Goal: Task Accomplishment & Management: Manage account settings

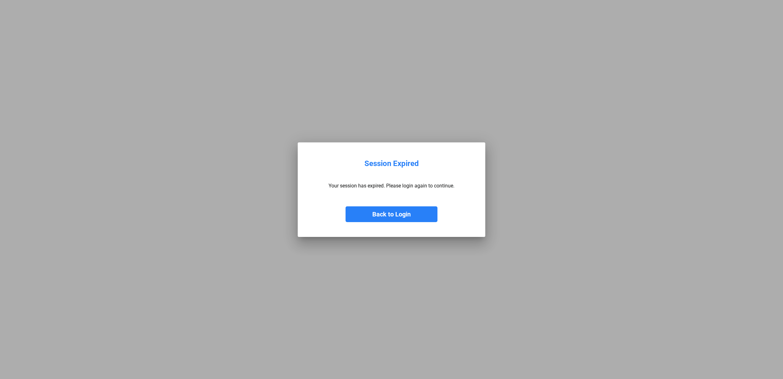
click at [410, 211] on button "Back to Login" at bounding box center [392, 214] width 92 height 16
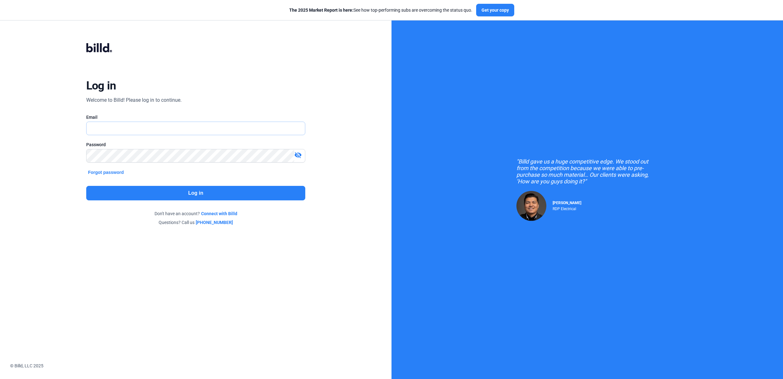
type input "[EMAIL_ADDRESS][DOMAIN_NAME]"
click at [239, 190] on button "Log in" at bounding box center [195, 193] width 219 height 14
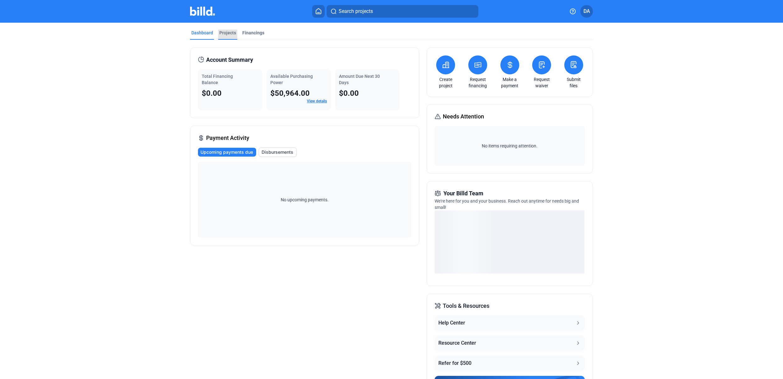
click at [229, 35] on div "Projects" at bounding box center [227, 33] width 17 height 6
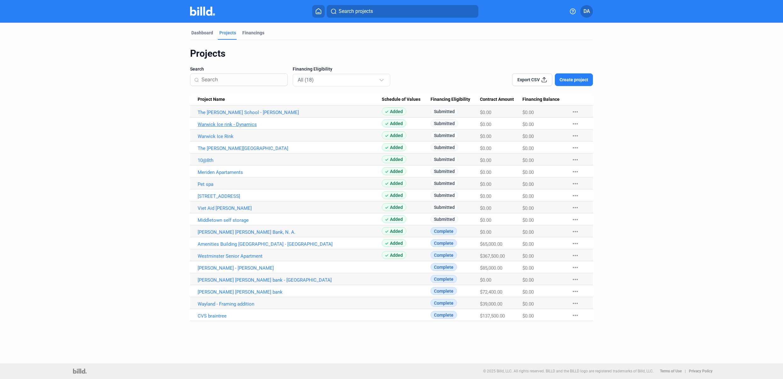
click at [243, 115] on link "Warwick Ice rink - Dynamics" at bounding box center [290, 113] width 184 height 6
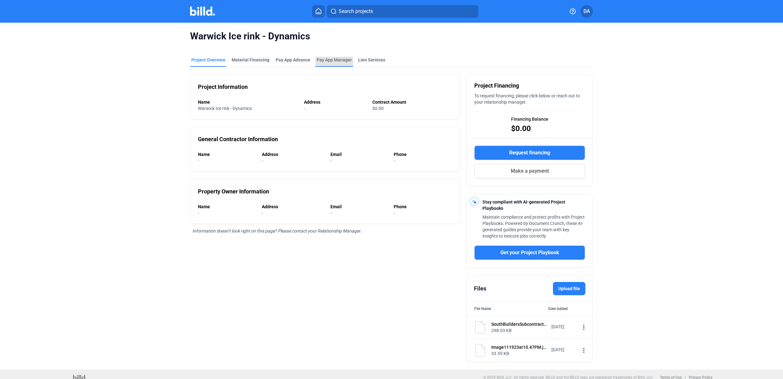
click at [335, 62] on span "Pay App Manager" at bounding box center [334, 60] width 35 height 6
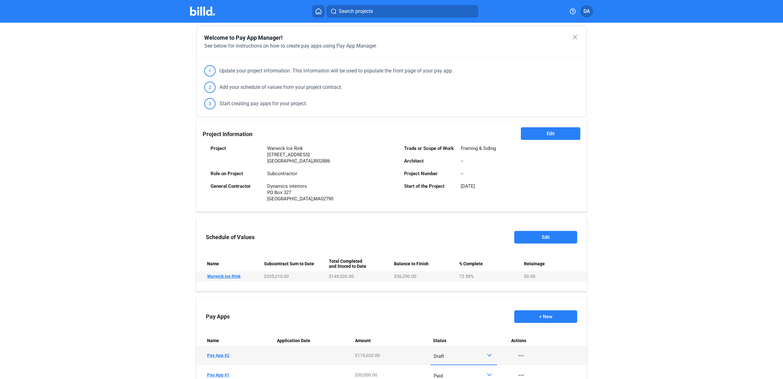
scroll to position [94, 0]
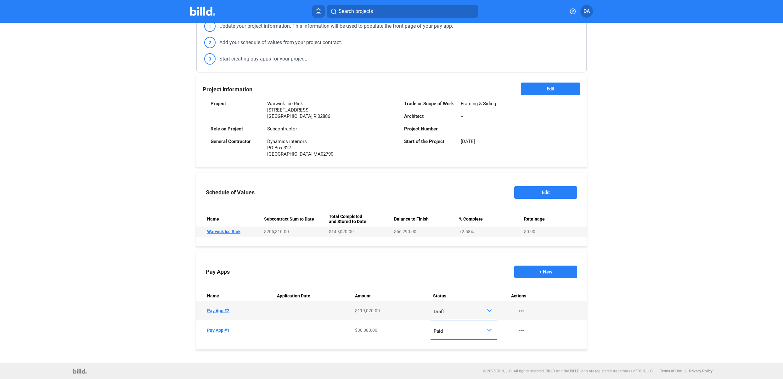
click at [474, 307] on div "Draft" at bounding box center [460, 310] width 53 height 8
click at [468, 339] on span "Paid" at bounding box center [462, 338] width 60 height 14
click at [530, 274] on button "+ New" at bounding box center [545, 271] width 63 height 13
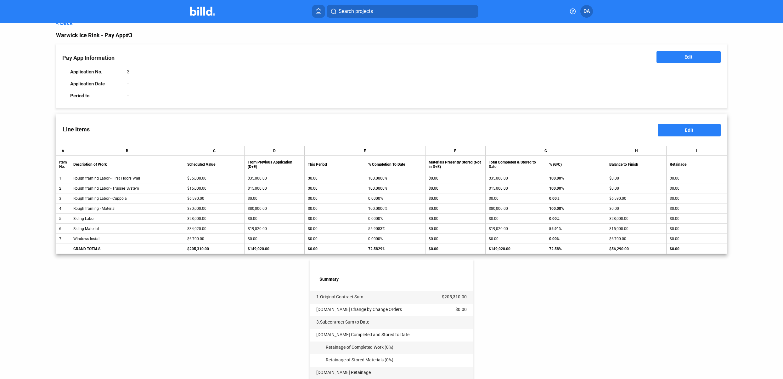
scroll to position [12, 0]
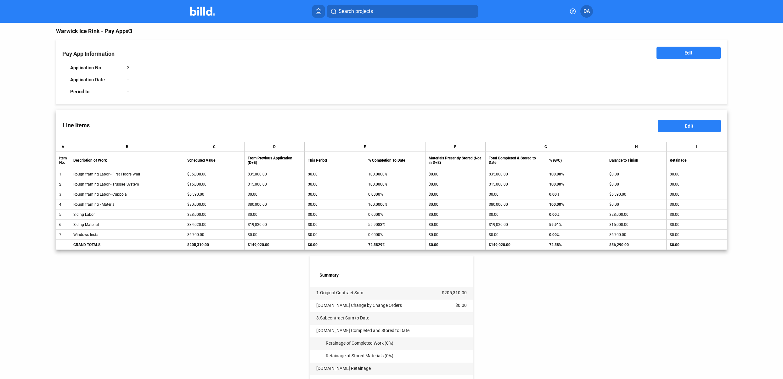
click at [119, 30] on div "Warwick Ice Rink - Pay App #3" at bounding box center [391, 31] width 671 height 9
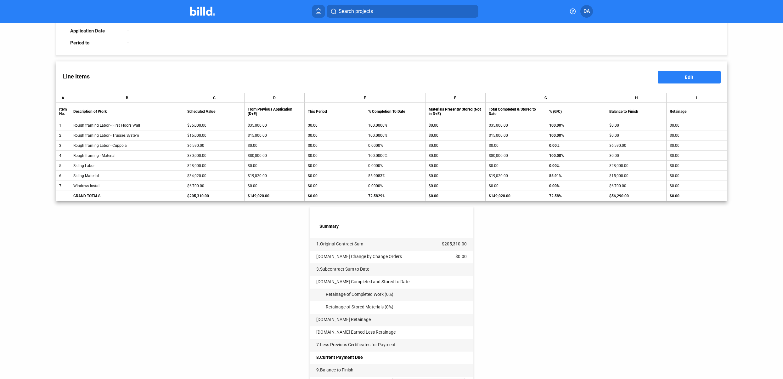
scroll to position [0, 0]
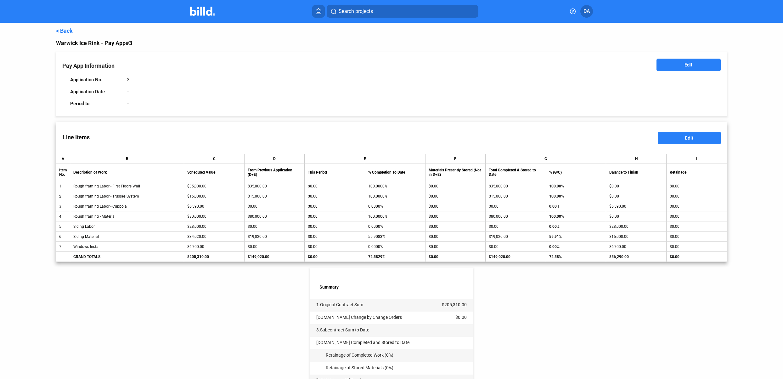
click at [64, 30] on link "< Back" at bounding box center [64, 30] width 17 height 7
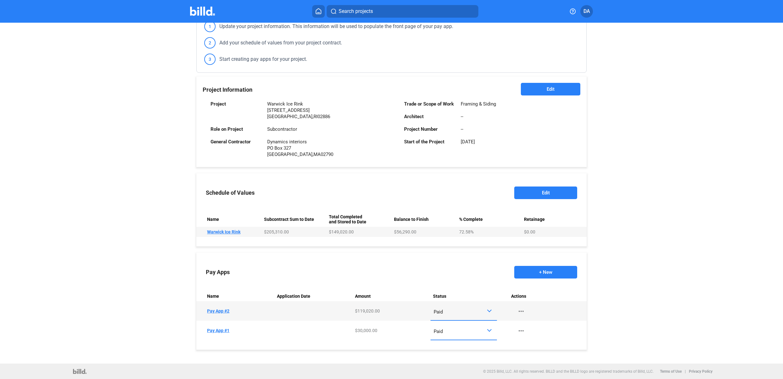
scroll to position [94, 0]
click at [231, 312] on td "Name Pay App #2" at bounding box center [235, 311] width 78 height 20
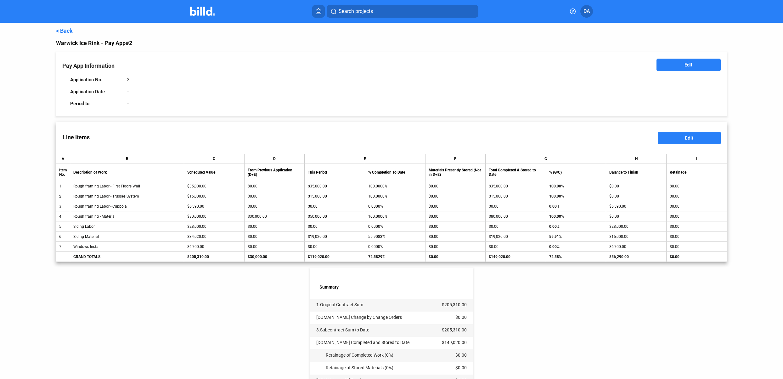
click at [61, 32] on link "< Back" at bounding box center [64, 30] width 17 height 7
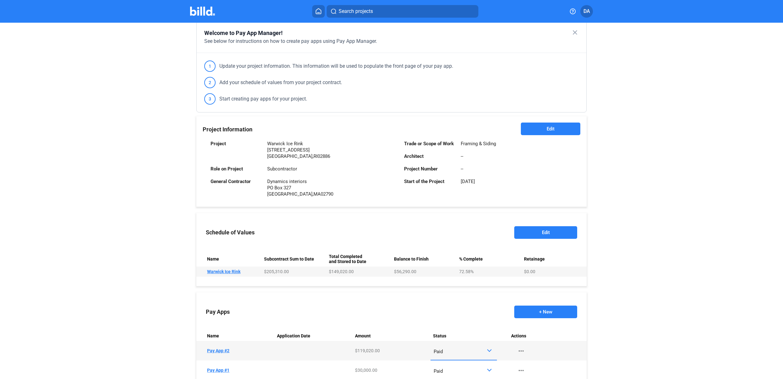
scroll to position [94, 0]
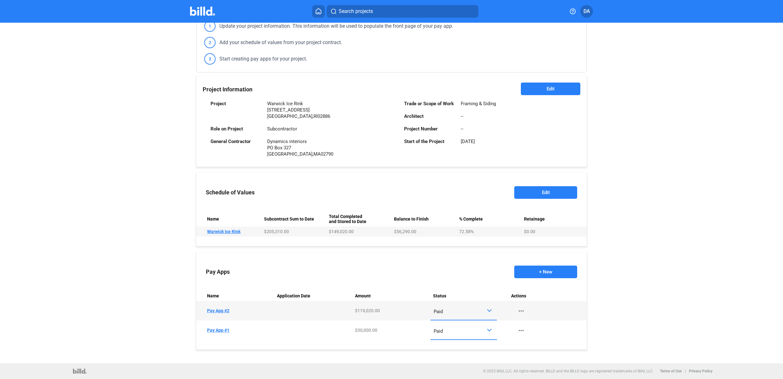
click at [530, 273] on button "+ New" at bounding box center [545, 271] width 63 height 13
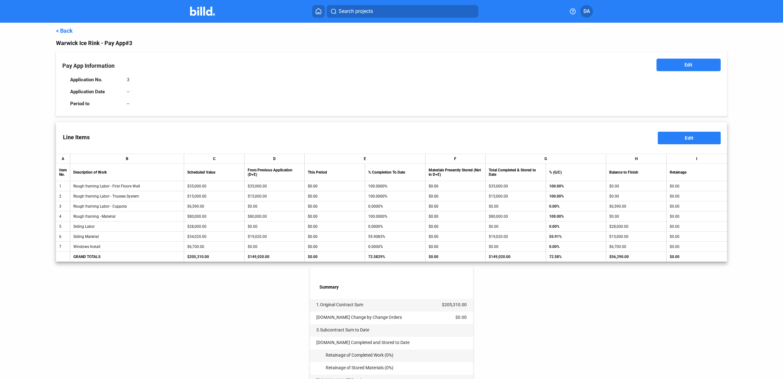
click at [703, 138] on button "Edit" at bounding box center [689, 138] width 63 height 13
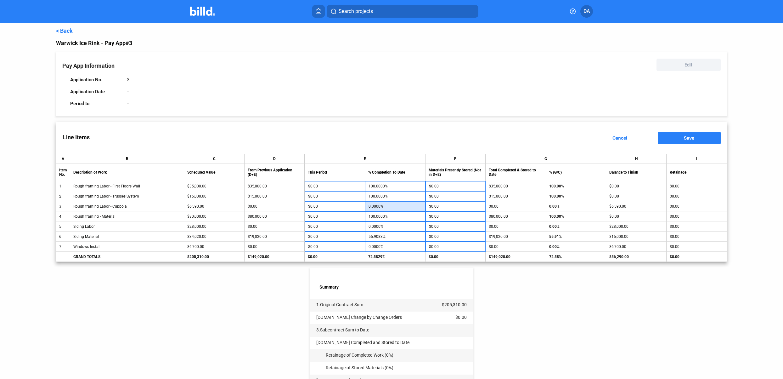
click at [377, 208] on input "0.0000%" at bounding box center [396, 205] width 54 height 9
type input "1"
type input "$65.90"
type input "10"
type input "$659.00"
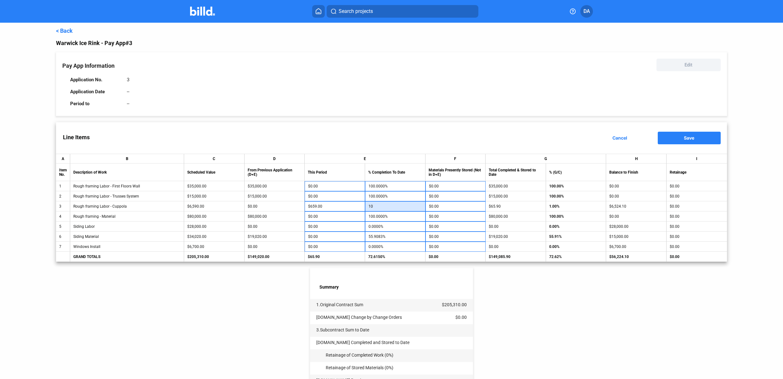
type input "100"
type input "$6,590.00"
type input "100.0000%"
click at [384, 237] on input "55.9083%" at bounding box center [396, 236] width 54 height 9
type input "1"
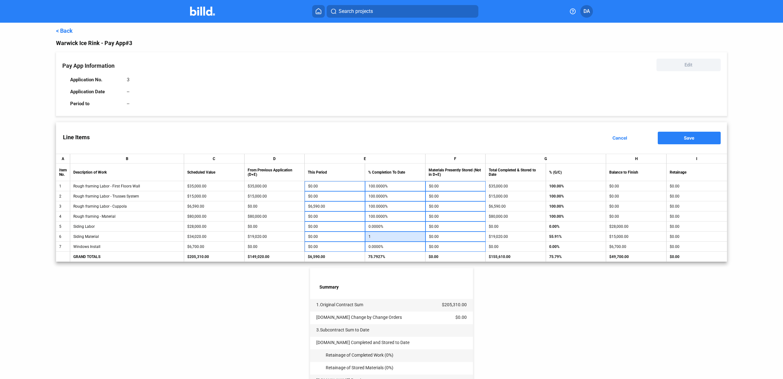
type input "-$18,679.80"
type input "10"
type input "-$15,618.00"
type input "100"
type input "$15,000.00"
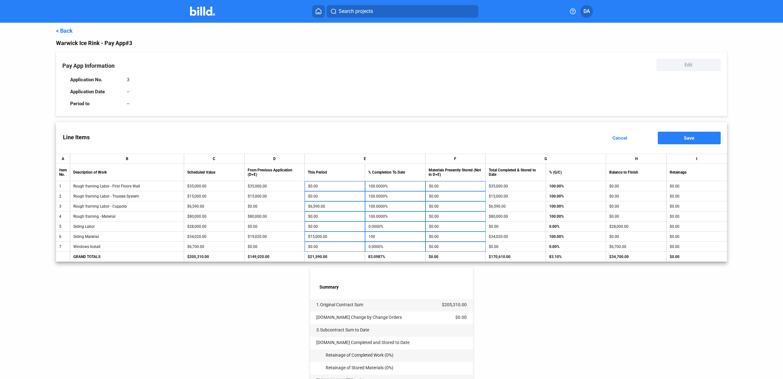
type input "100.0000%"
click at [526, 307] on div "< Back Warwick Ice Rink - Pay App #3 Pay App Information Edit Application No. 3…" at bounding box center [391, 253] width 671 height 461
click at [667, 138] on button "Save" at bounding box center [689, 138] width 63 height 13
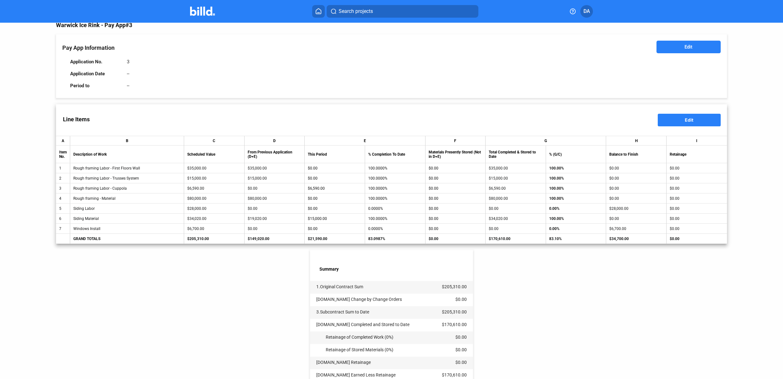
scroll to position [121, 0]
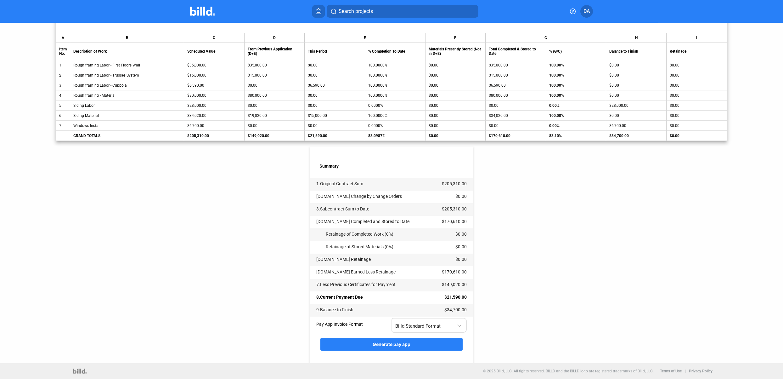
click at [443, 321] on div "Billd Standard Format" at bounding box center [425, 324] width 61 height 8
click at [434, 351] on span "AIA G702 + G703" at bounding box center [428, 352] width 68 height 14
click at [416, 345] on button "Generate pay app" at bounding box center [391, 344] width 142 height 13
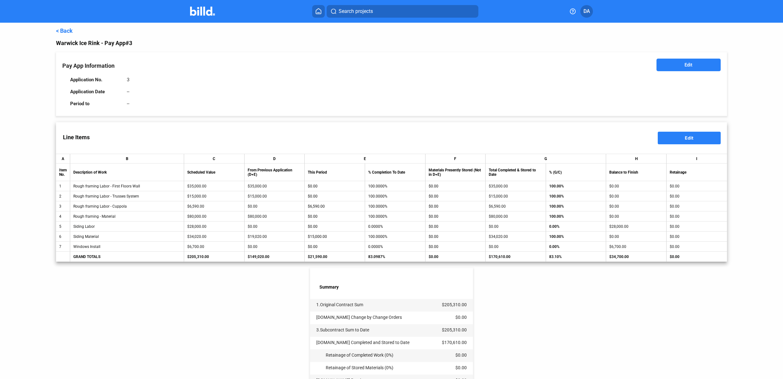
click at [75, 30] on div "< Back" at bounding box center [391, 30] width 671 height 7
click at [65, 29] on link "< Back" at bounding box center [64, 30] width 17 height 7
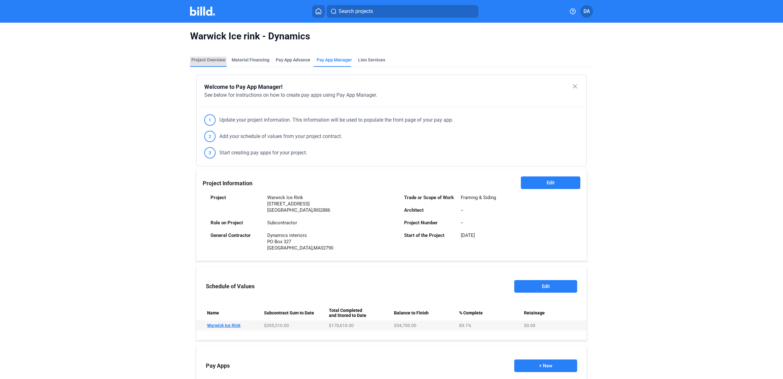
click at [215, 57] on div "Project Overview" at bounding box center [208, 60] width 34 height 6
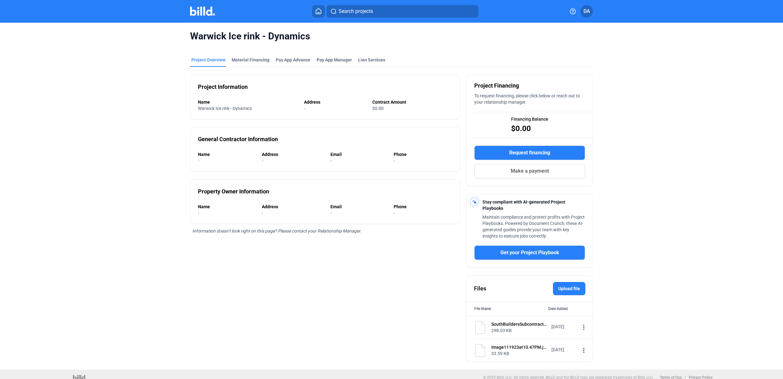
click at [319, 13] on icon at bounding box center [318, 11] width 6 height 6
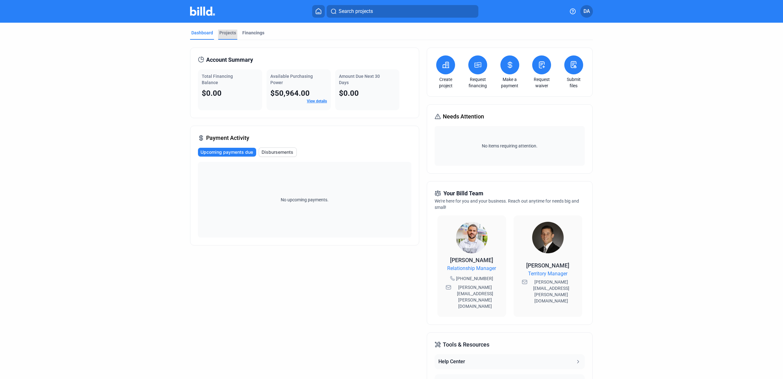
click at [226, 32] on div "Projects" at bounding box center [227, 33] width 17 height 6
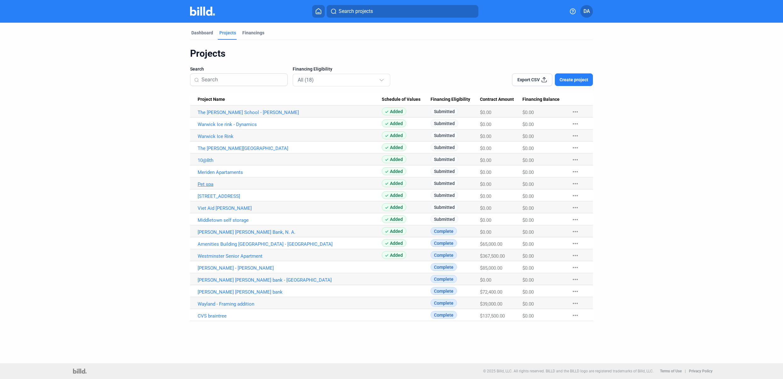
click at [211, 115] on link "Pet spa" at bounding box center [290, 113] width 184 height 6
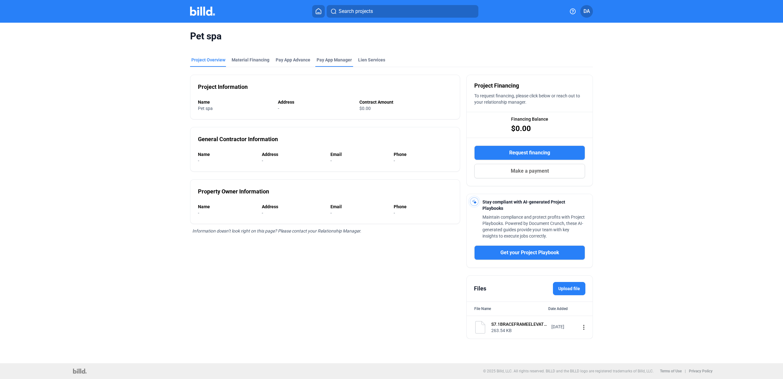
click at [344, 58] on span "Pay App Manager" at bounding box center [334, 60] width 35 height 6
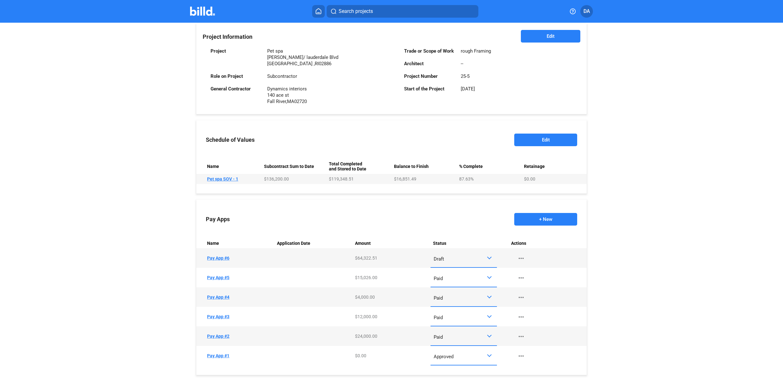
scroll to position [172, 0]
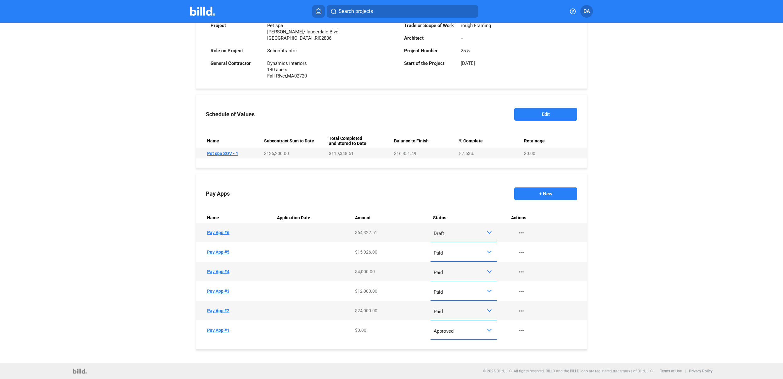
click at [223, 232] on td "Name Pay App #6" at bounding box center [235, 233] width 78 height 20
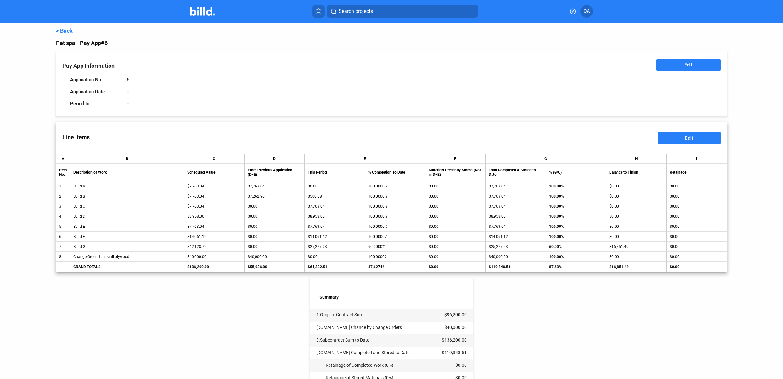
scroll to position [131, 0]
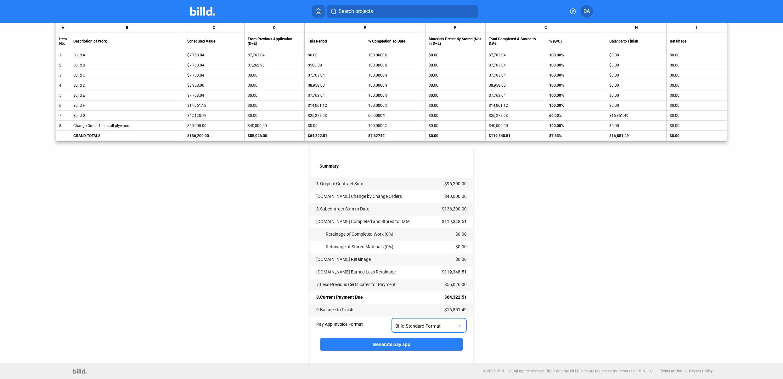
click at [442, 326] on div "Billd Standard Format" at bounding box center [425, 324] width 61 height 8
click at [429, 349] on span "AIA G702 + G703" at bounding box center [412, 352] width 36 height 6
click at [386, 346] on span "Generate pay app" at bounding box center [392, 343] width 38 height 5
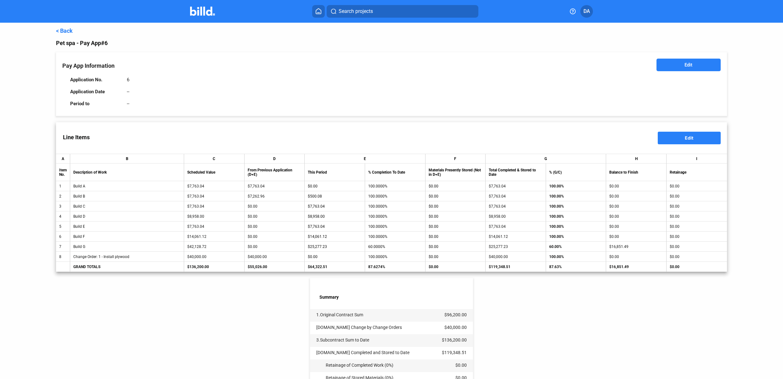
click at [67, 32] on link "< Back" at bounding box center [64, 30] width 17 height 7
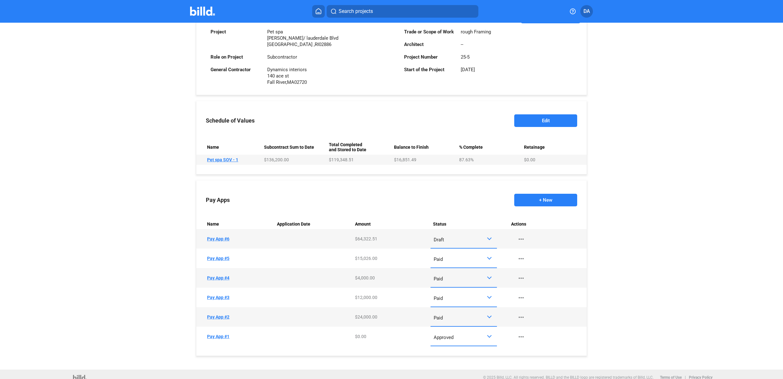
scroll to position [172, 0]
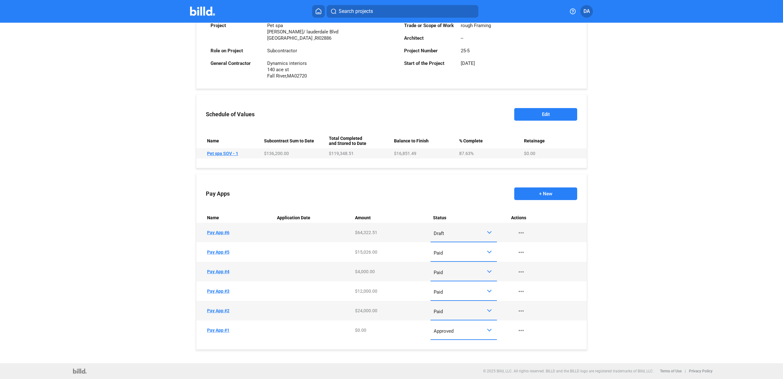
click at [462, 232] on div "Draft" at bounding box center [460, 232] width 53 height 8
click at [463, 289] on span "Submitted" at bounding box center [462, 288] width 60 height 14
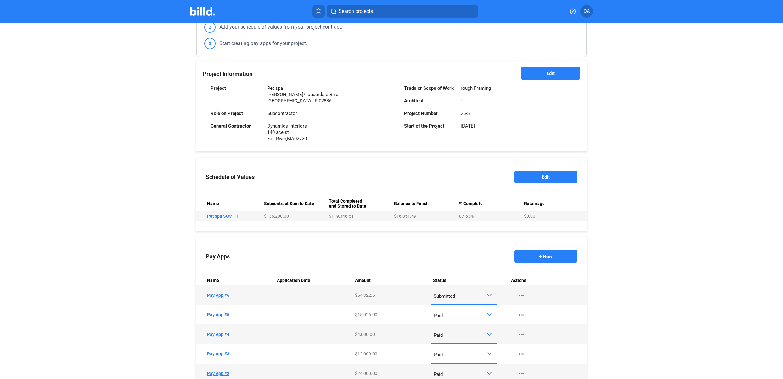
scroll to position [0, 0]
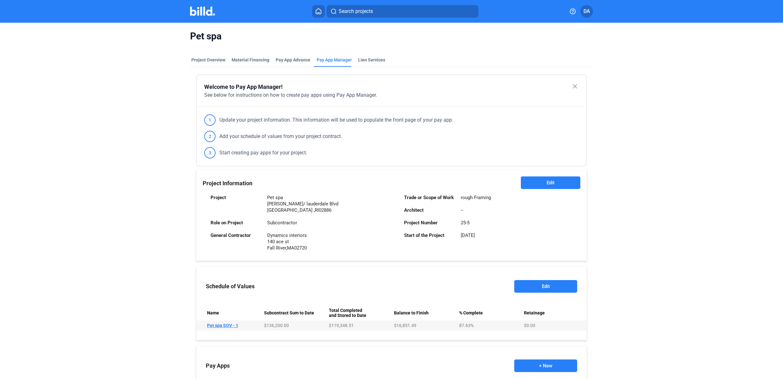
click at [316, 13] on icon at bounding box center [318, 11] width 6 height 6
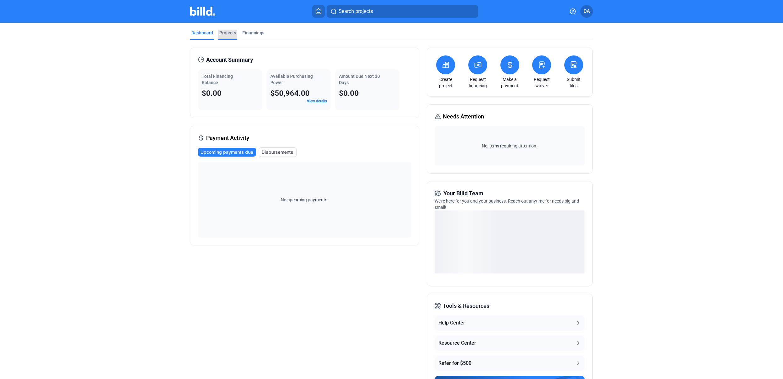
click at [226, 35] on div "Projects" at bounding box center [227, 33] width 17 height 6
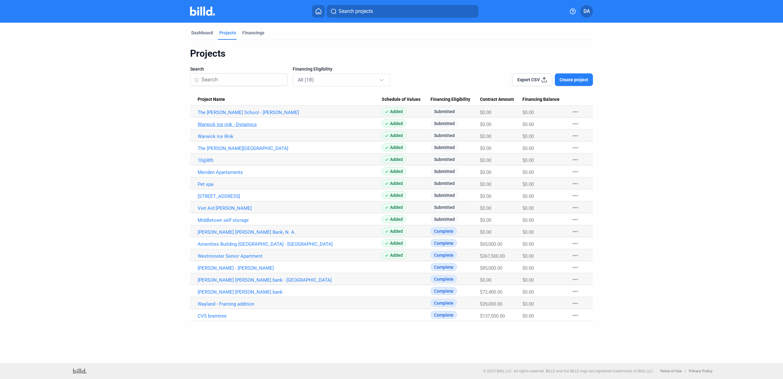
click at [254, 115] on link "Warwick Ice rink - Dynamics" at bounding box center [290, 113] width 184 height 6
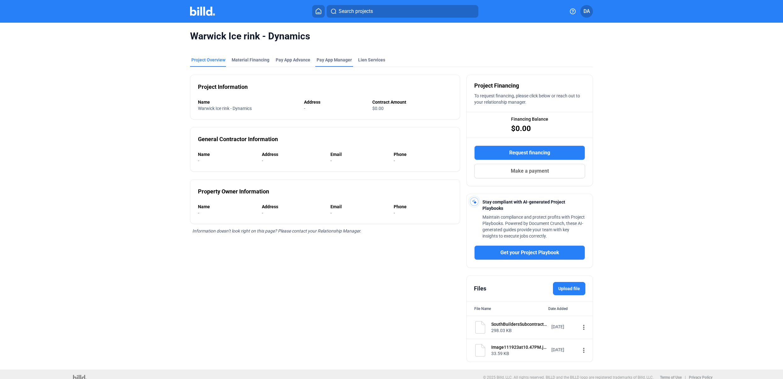
click at [325, 58] on span "Pay App Manager" at bounding box center [334, 60] width 35 height 6
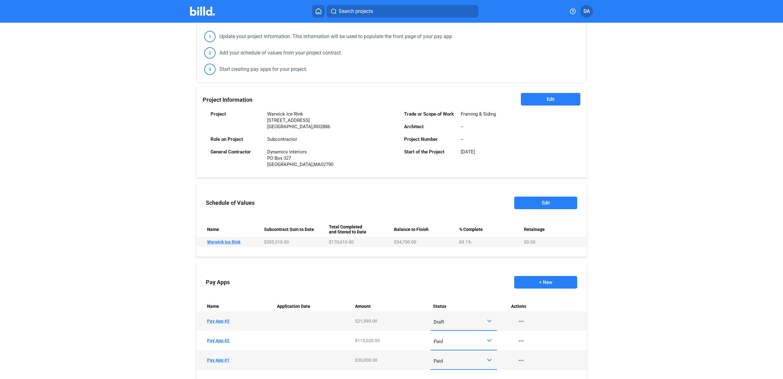
scroll to position [113, 0]
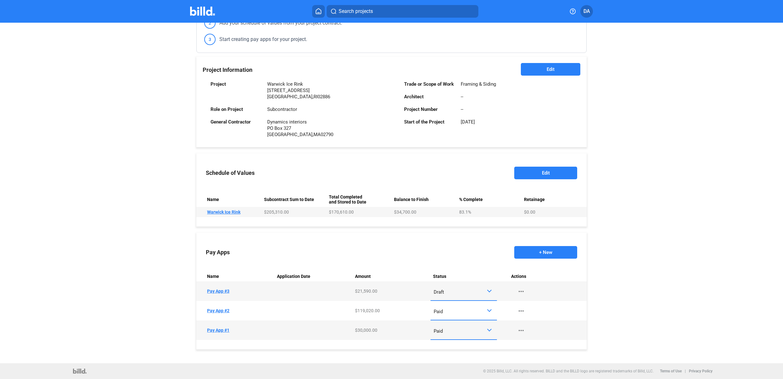
click at [447, 289] on div "Draft" at bounding box center [460, 290] width 53 height 8
click at [458, 336] on span "Approved" at bounding box center [462, 332] width 60 height 14
click at [448, 293] on span "Approved" at bounding box center [444, 292] width 20 height 6
click at [459, 347] on span "Submitted" at bounding box center [462, 347] width 60 height 14
click at [634, 293] on div "Warwick Ice rink - Dynamics Project Overview Material Financing Pay App Advance…" at bounding box center [392, 136] width 658 height 454
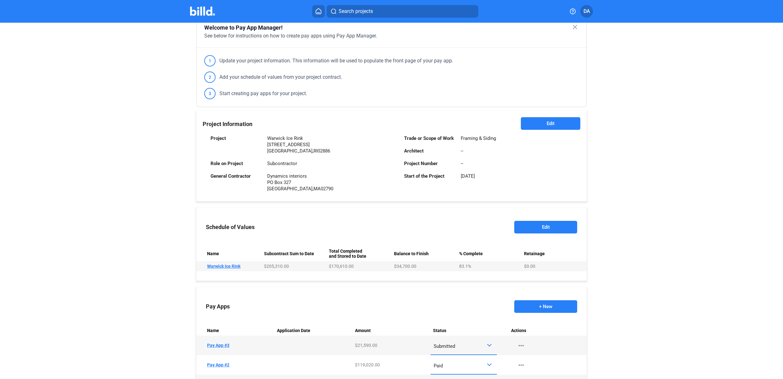
scroll to position [0, 0]
